Goal: Task Accomplishment & Management: Use online tool/utility

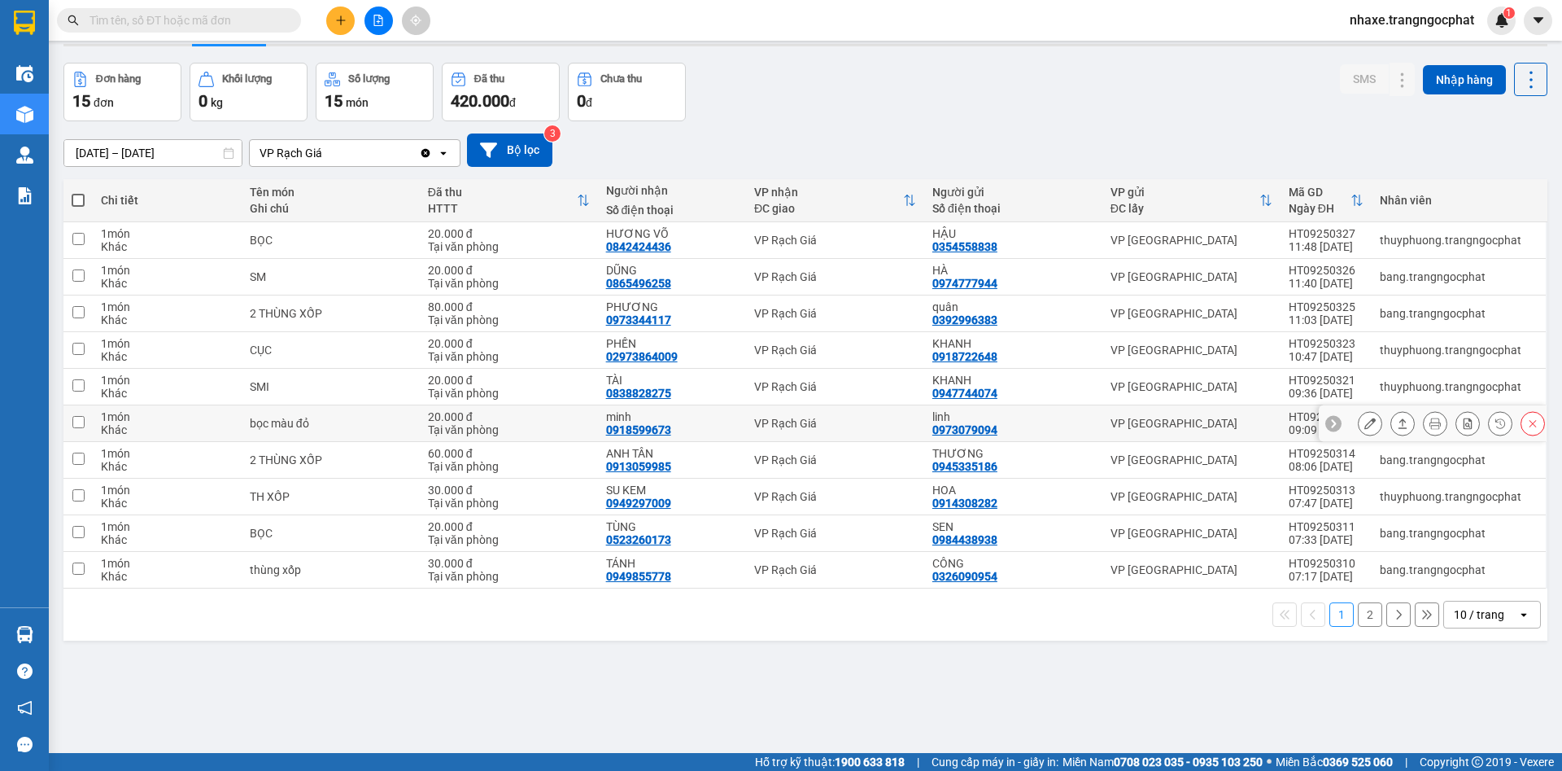
scroll to position [75, 0]
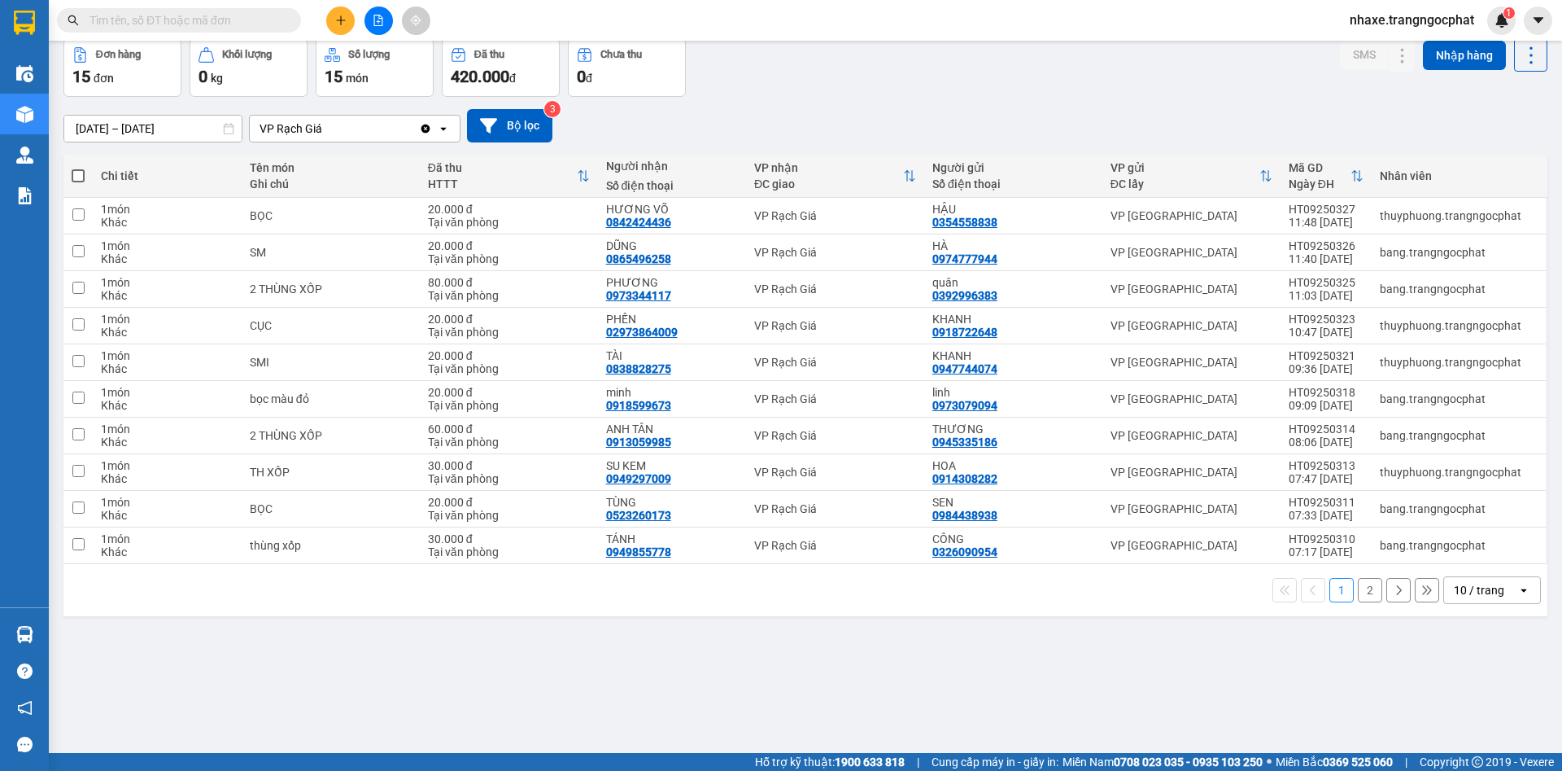
click at [1454, 595] on div "10 / trang" at bounding box center [1479, 590] width 50 height 16
click at [1457, 546] on div "100 / trang" at bounding box center [1474, 553] width 98 height 29
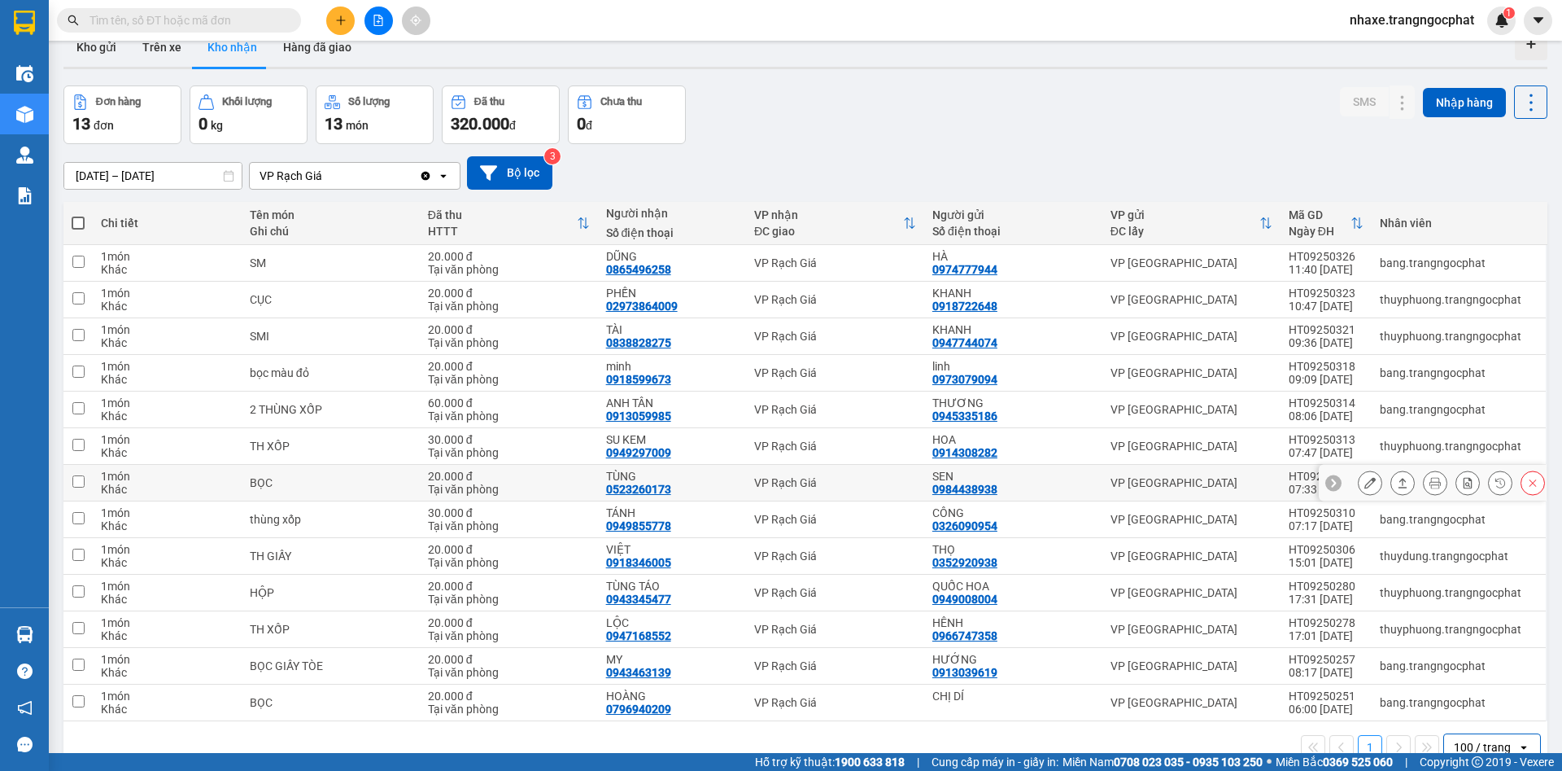
scroll to position [0, 0]
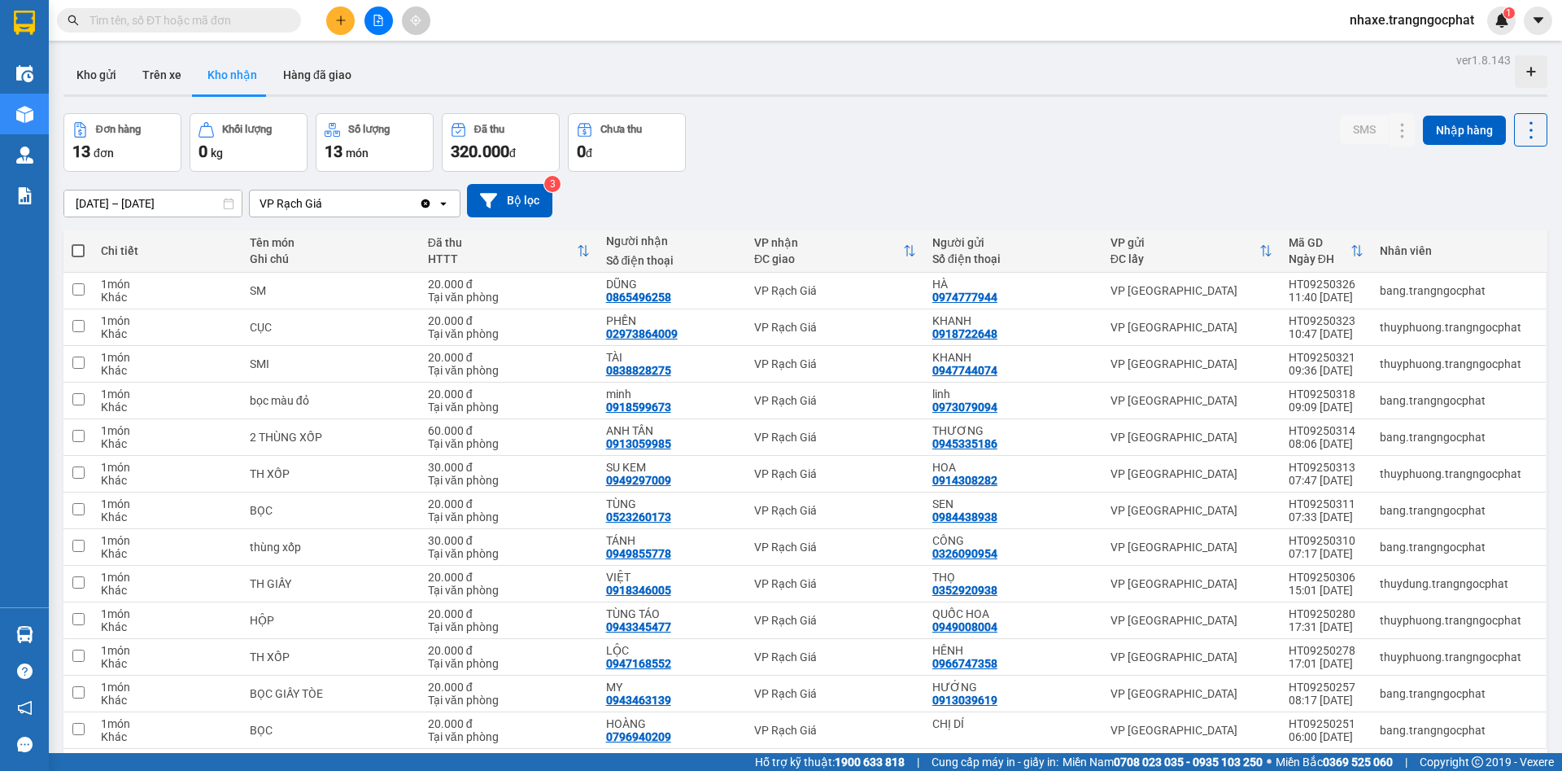
click at [423, 203] on icon "Clear value" at bounding box center [425, 203] width 9 height 9
click at [175, 66] on button "Trên xe" at bounding box center [161, 74] width 65 height 39
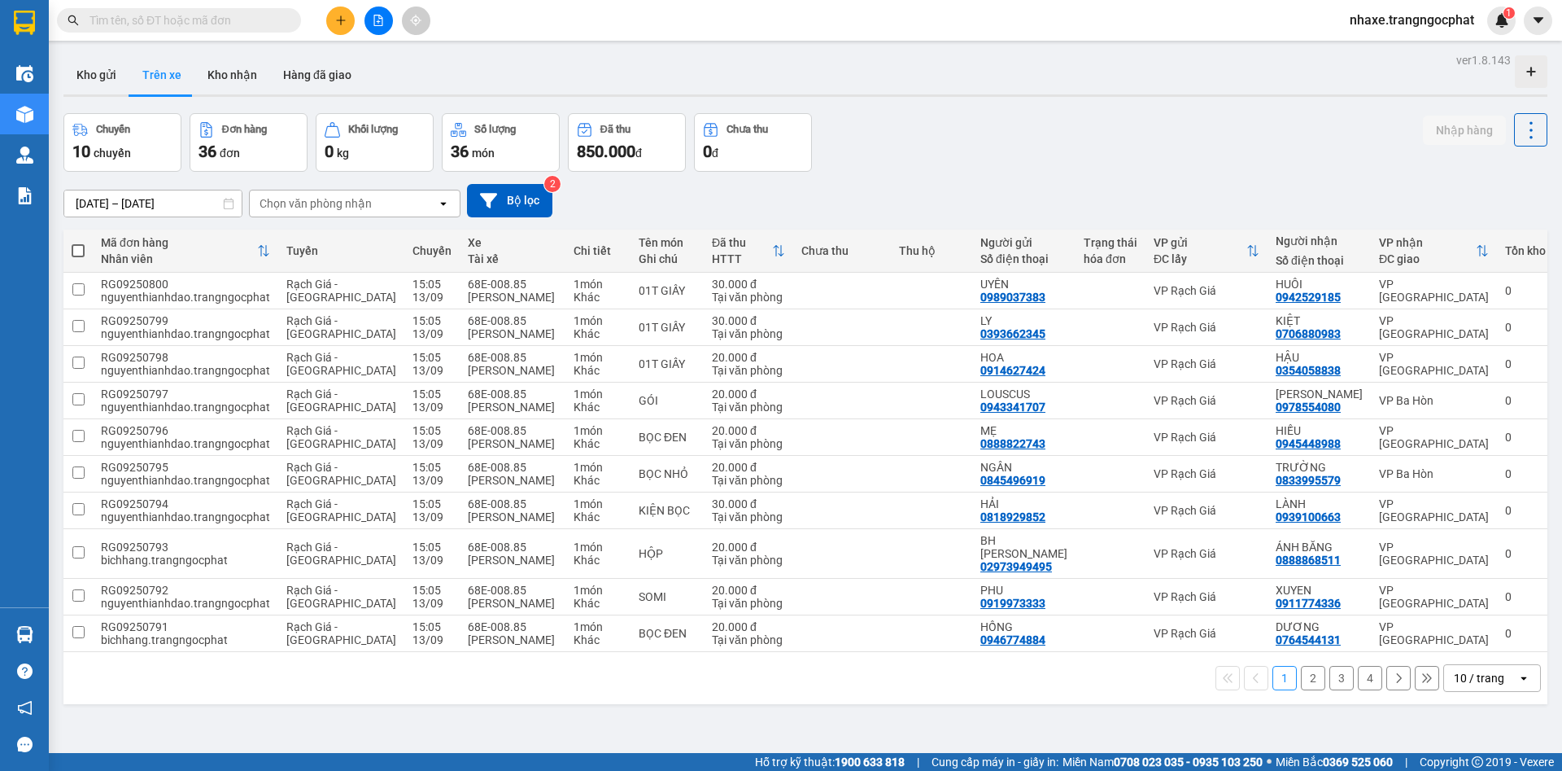
click at [1301, 666] on button "2" at bounding box center [1313, 678] width 24 height 24
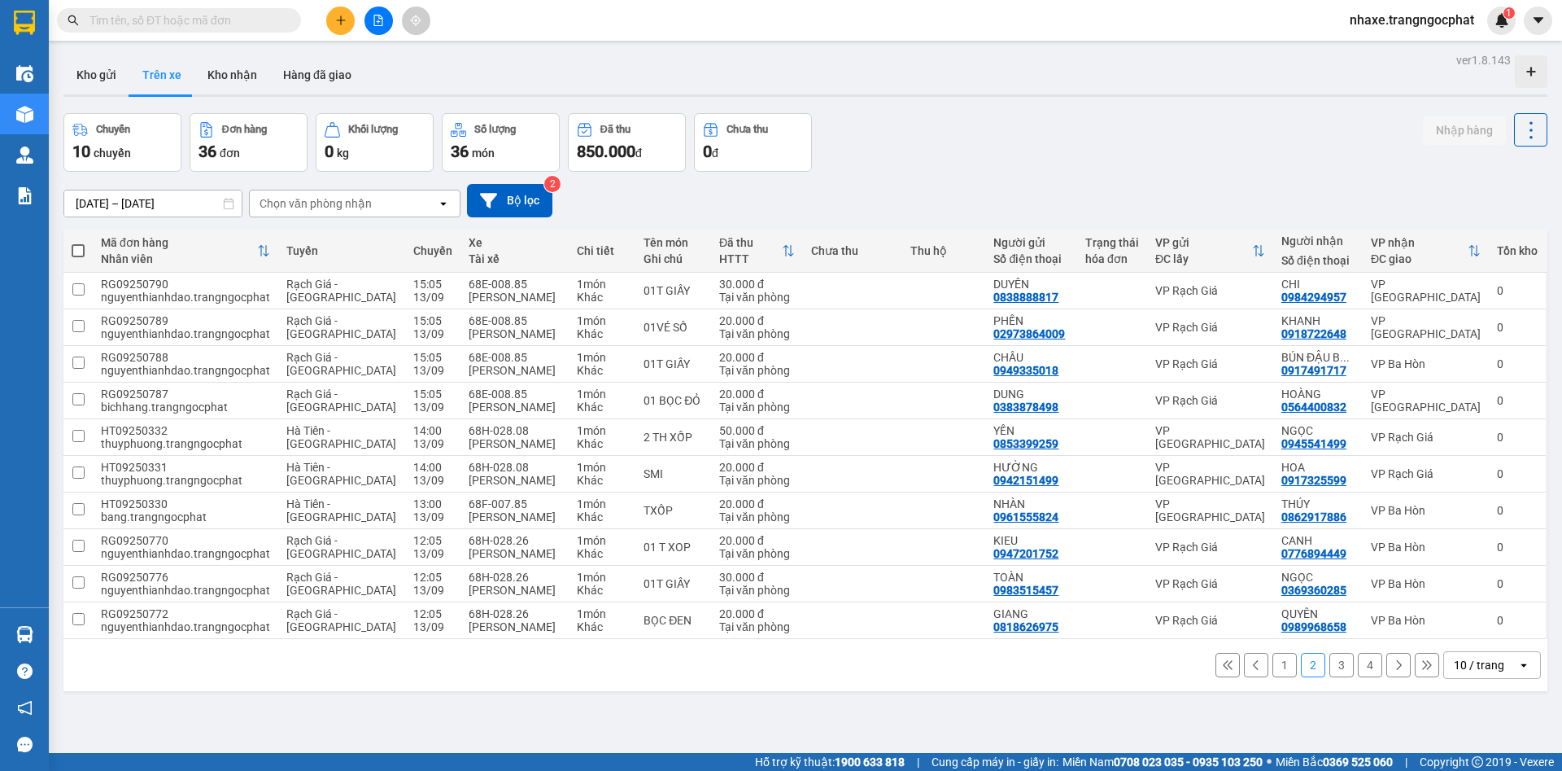
click at [1329, 662] on button "3" at bounding box center [1341, 665] width 24 height 24
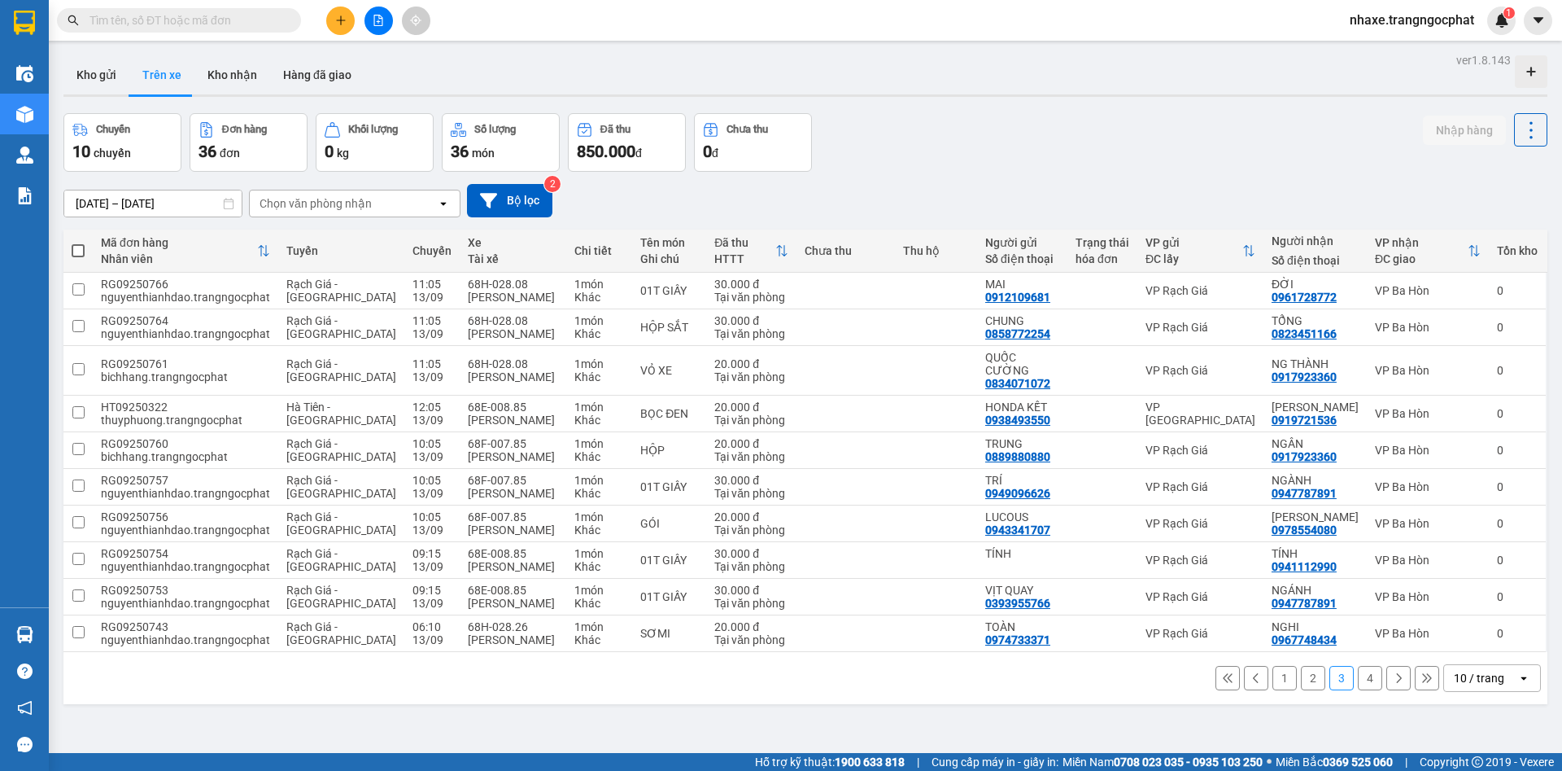
click at [1273, 666] on button "1" at bounding box center [1285, 678] width 24 height 24
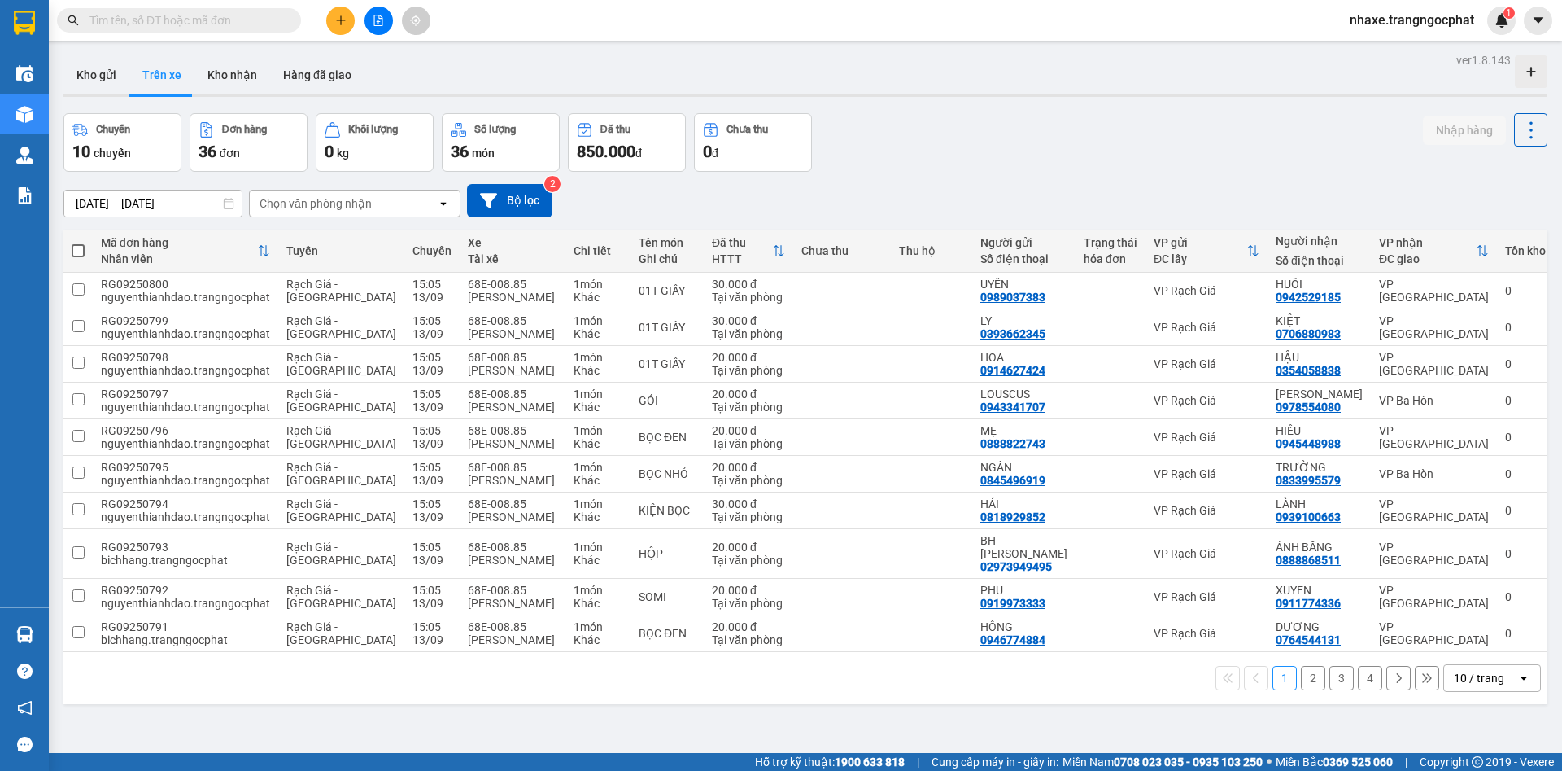
click at [1476, 249] on icon at bounding box center [1482, 250] width 13 height 13
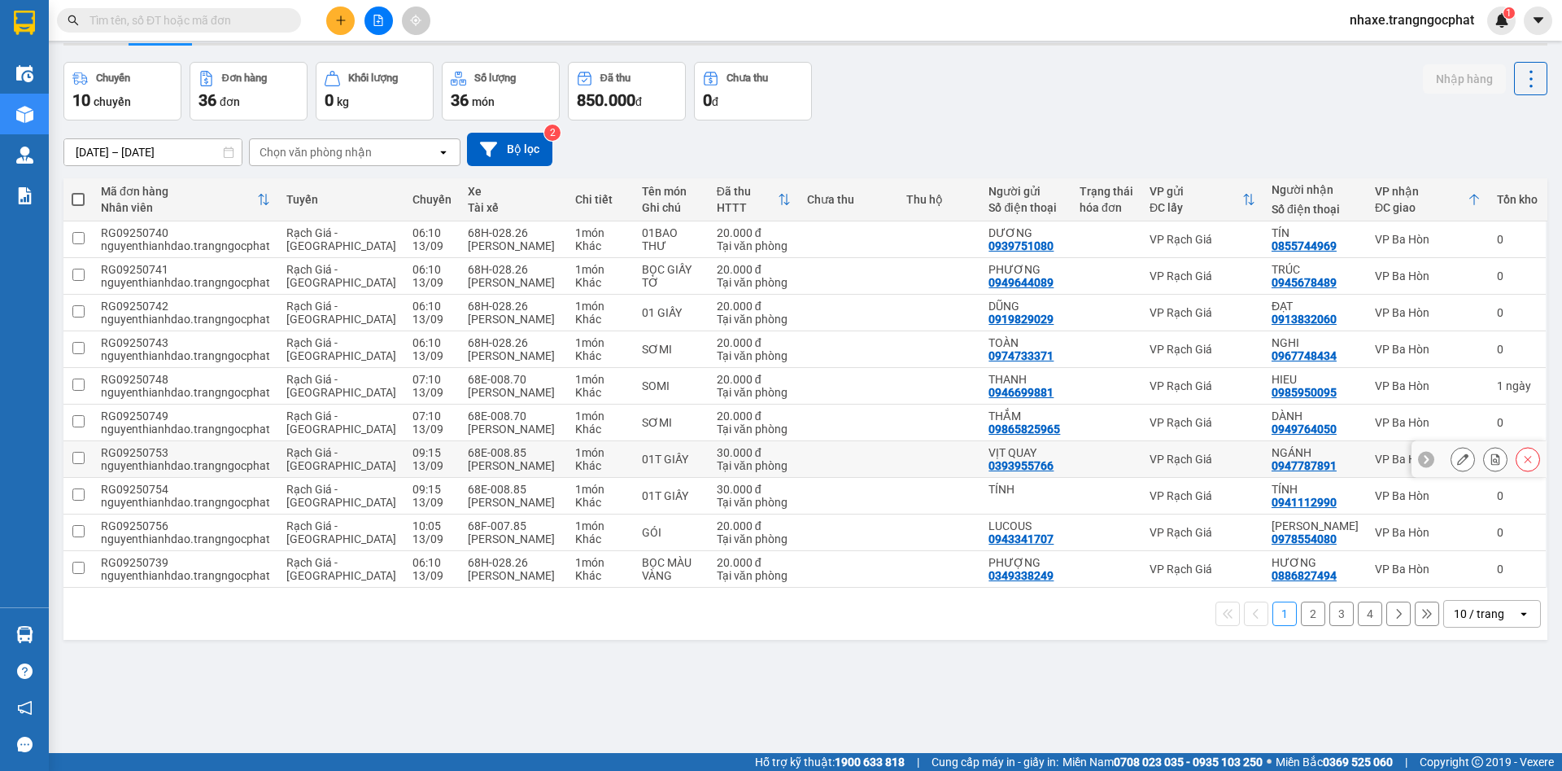
scroll to position [75, 0]
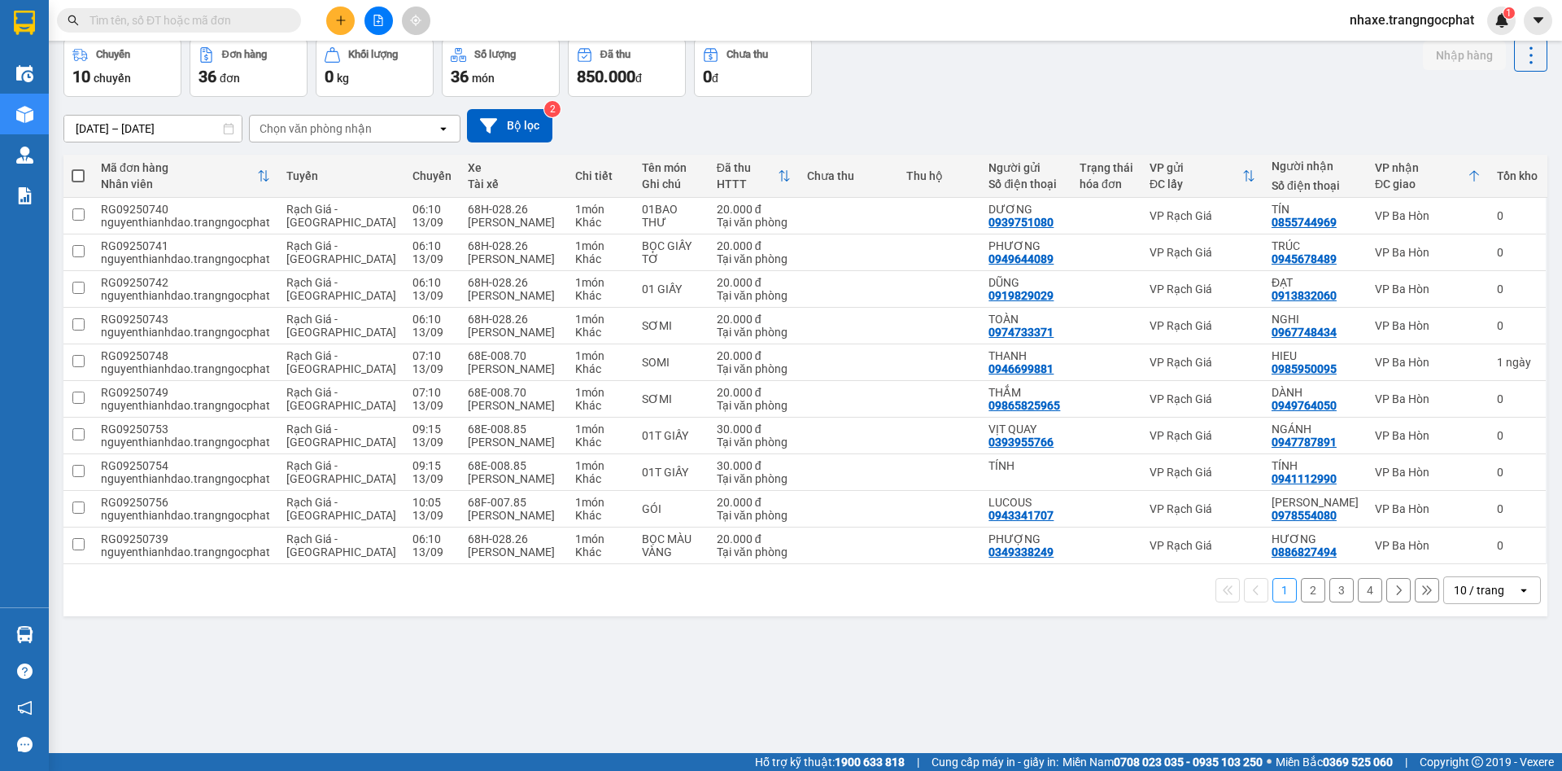
click at [1301, 589] on button "2" at bounding box center [1313, 590] width 24 height 24
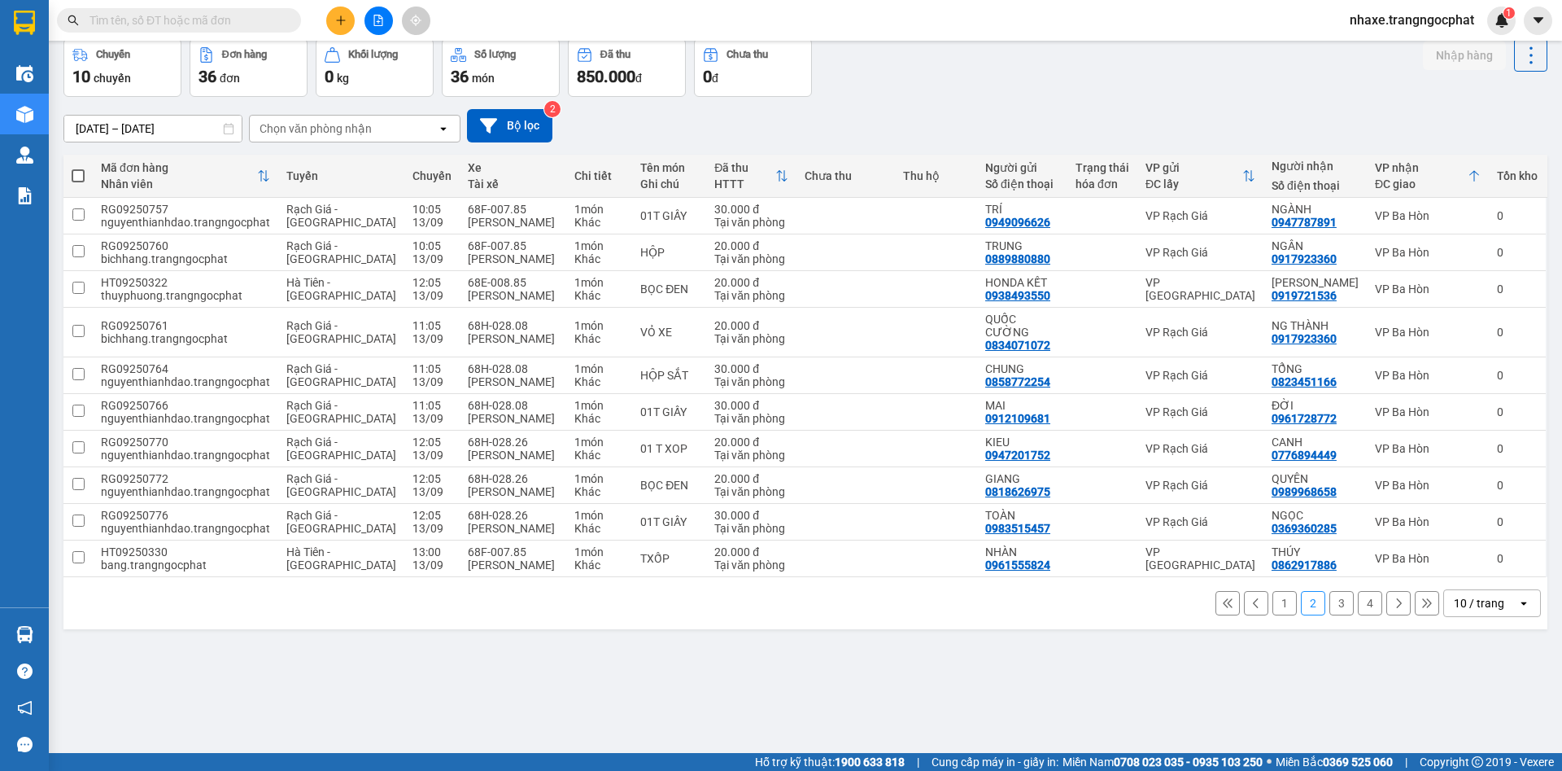
click at [1329, 591] on button "3" at bounding box center [1341, 603] width 24 height 24
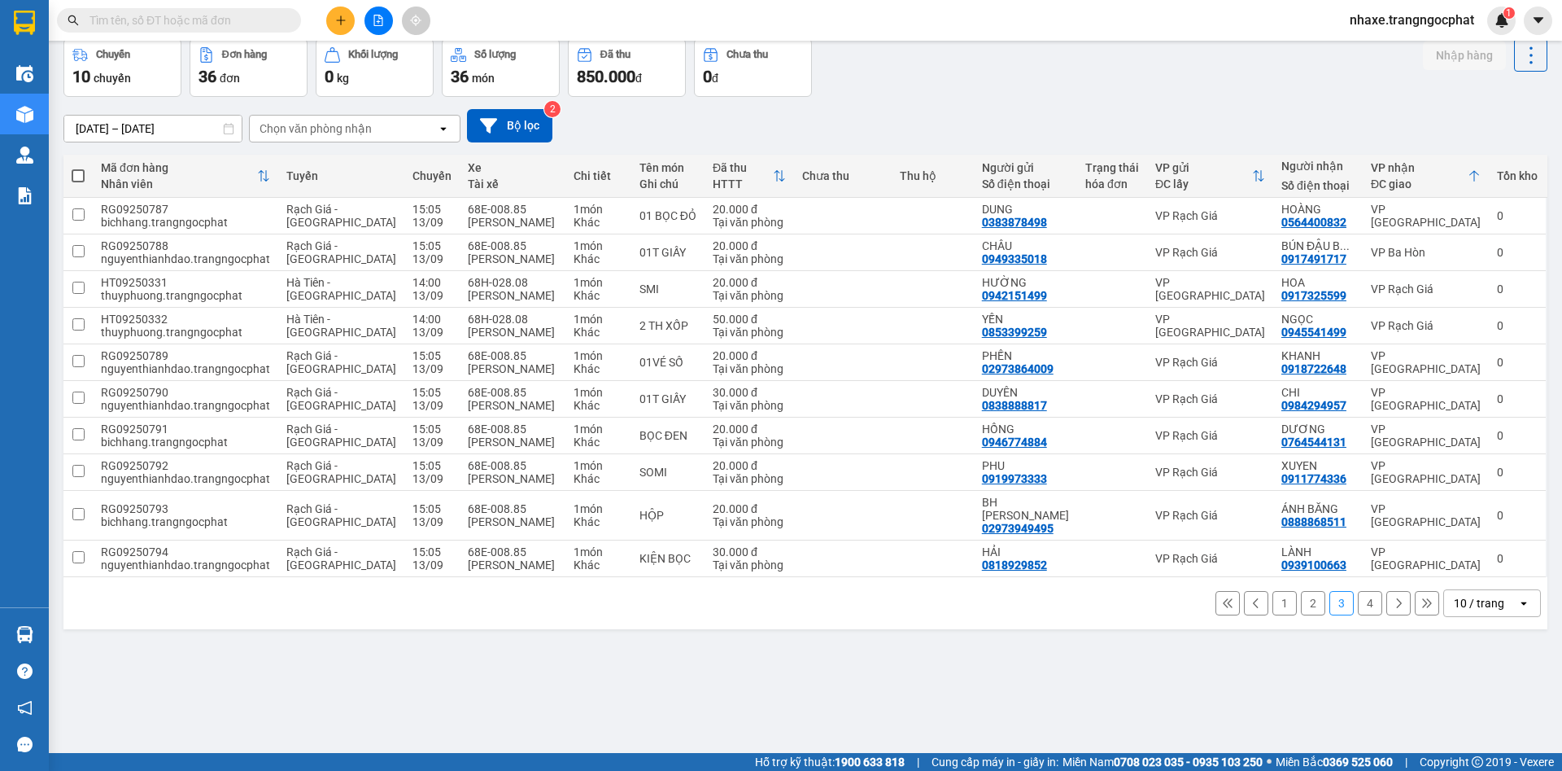
click at [1358, 591] on button "4" at bounding box center [1370, 603] width 24 height 24
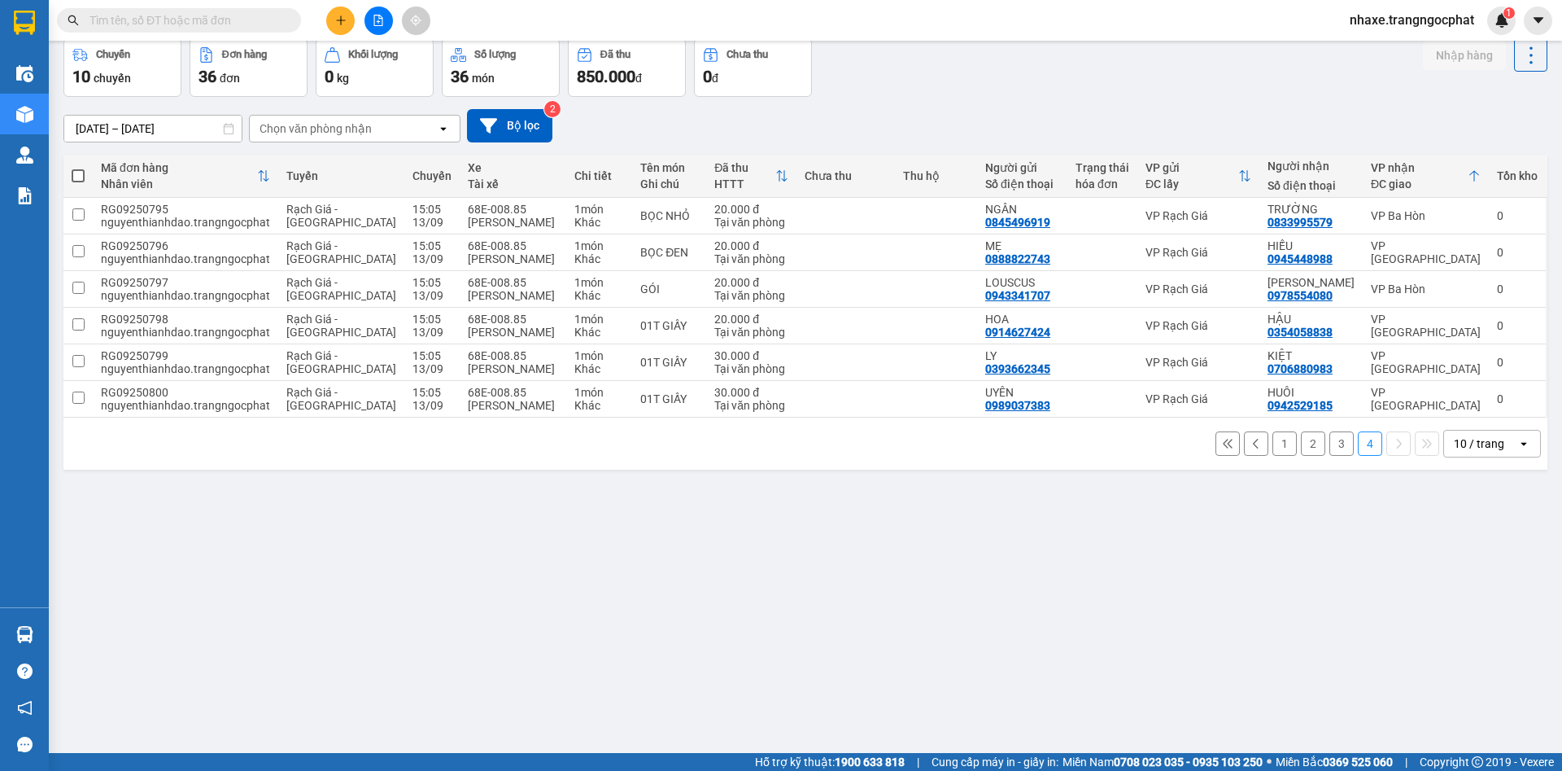
click at [1273, 441] on button "1" at bounding box center [1285, 443] width 24 height 24
